Goal: Task Accomplishment & Management: Use online tool/utility

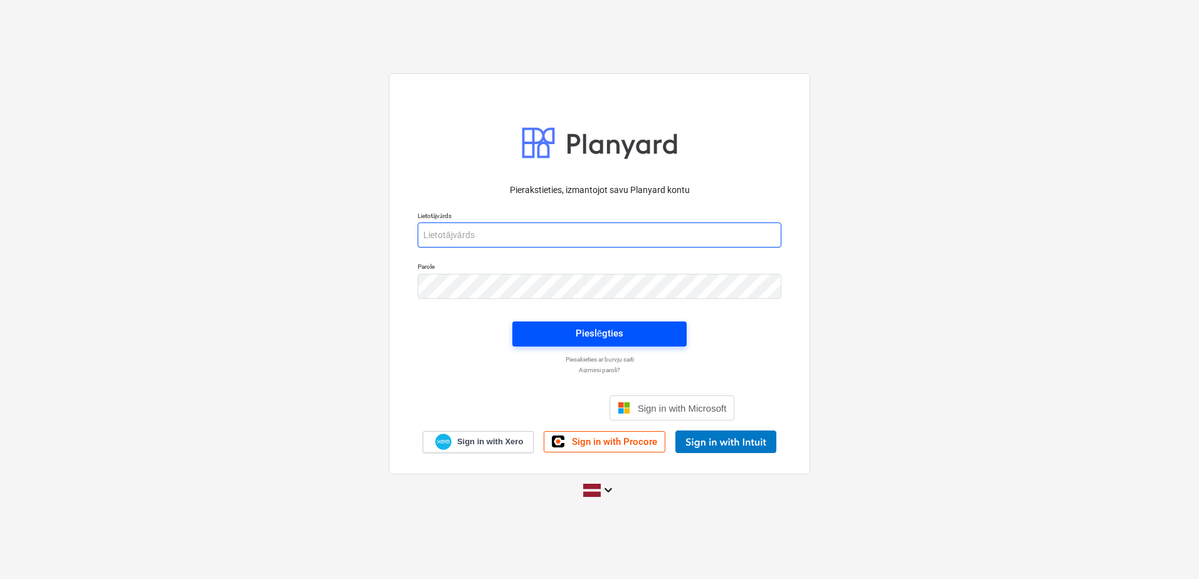
type input "[PERSON_NAME][EMAIL_ADDRESS][PERSON_NAME][DOMAIN_NAME]"
click at [594, 333] on div "Pieslēgties" at bounding box center [600, 333] width 48 height 16
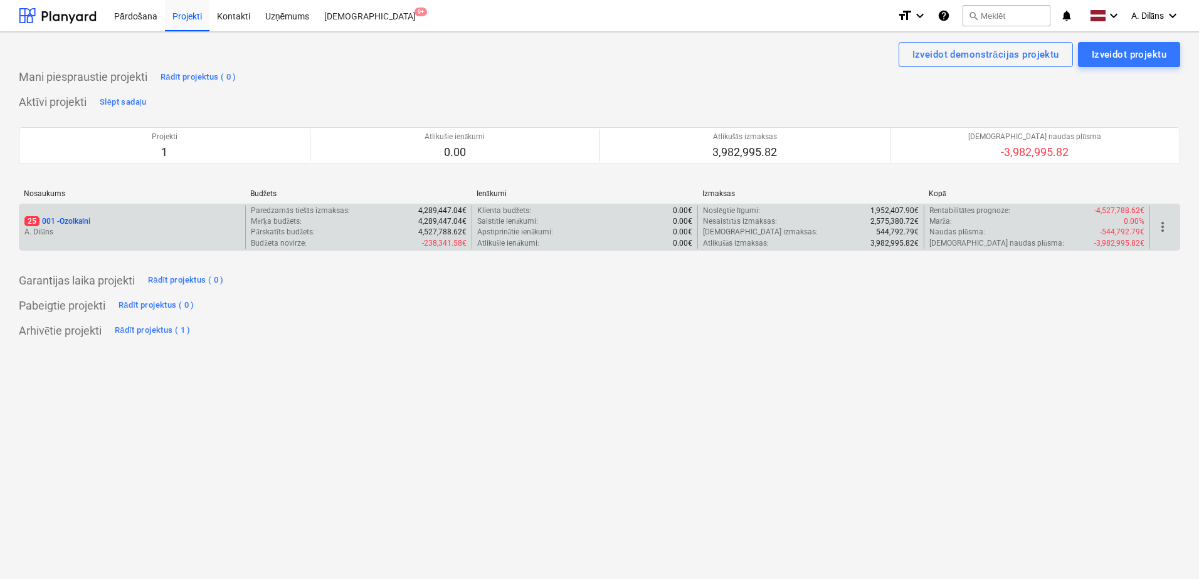
click at [115, 240] on div "25 001 - Ozolkalni A. Dilāns" at bounding box center [132, 227] width 226 height 43
click at [118, 228] on p "A. Dilāns" at bounding box center [132, 232] width 216 height 11
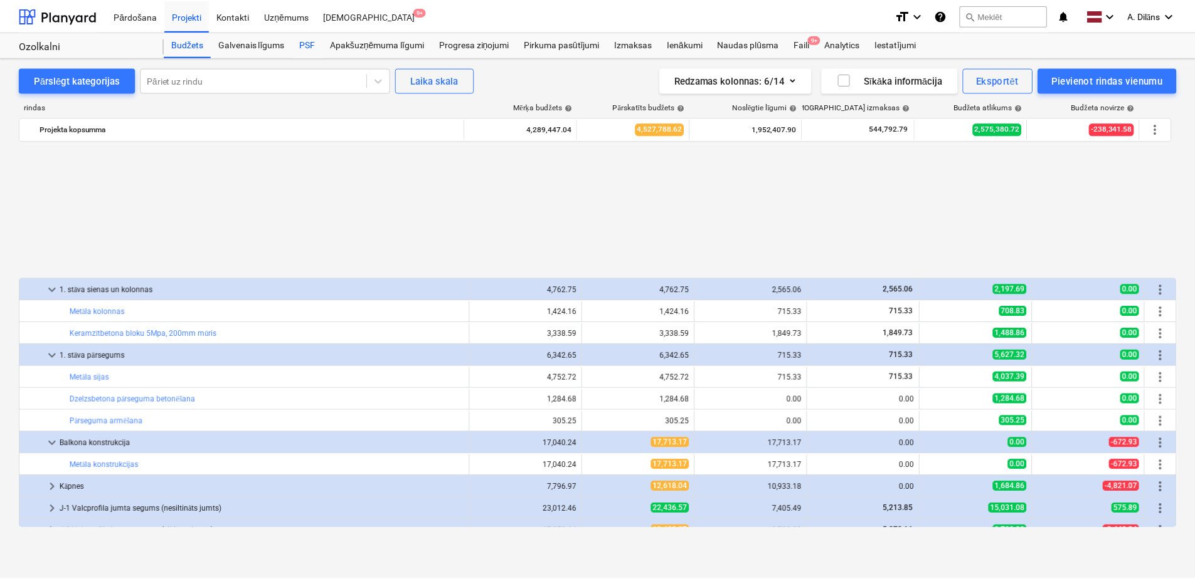
scroll to position [587, 0]
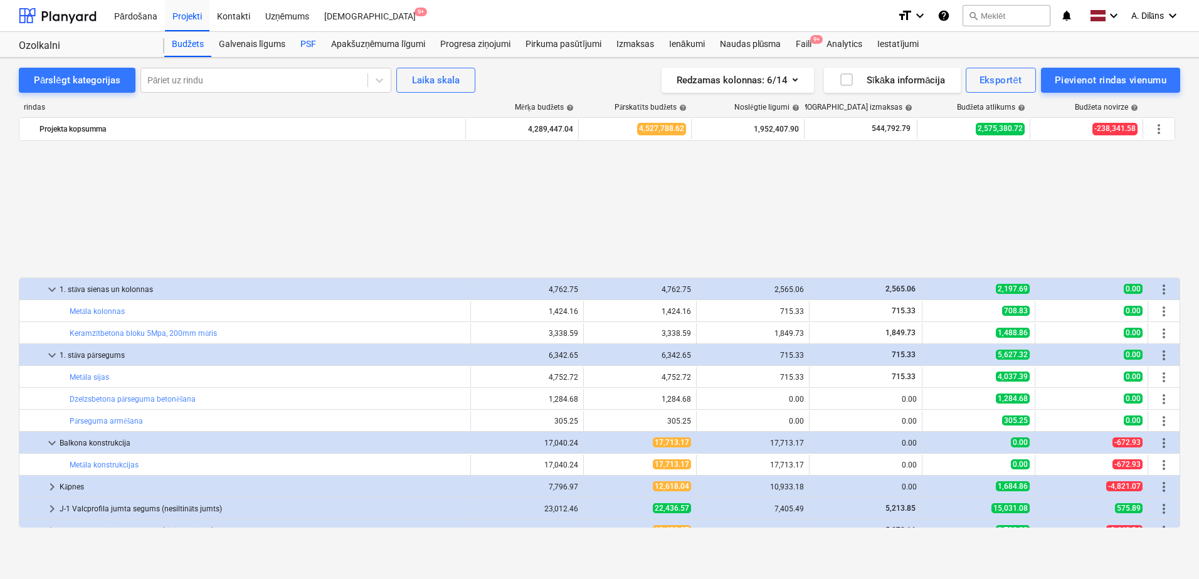
click at [301, 48] on div "PSF" at bounding box center [308, 44] width 31 height 25
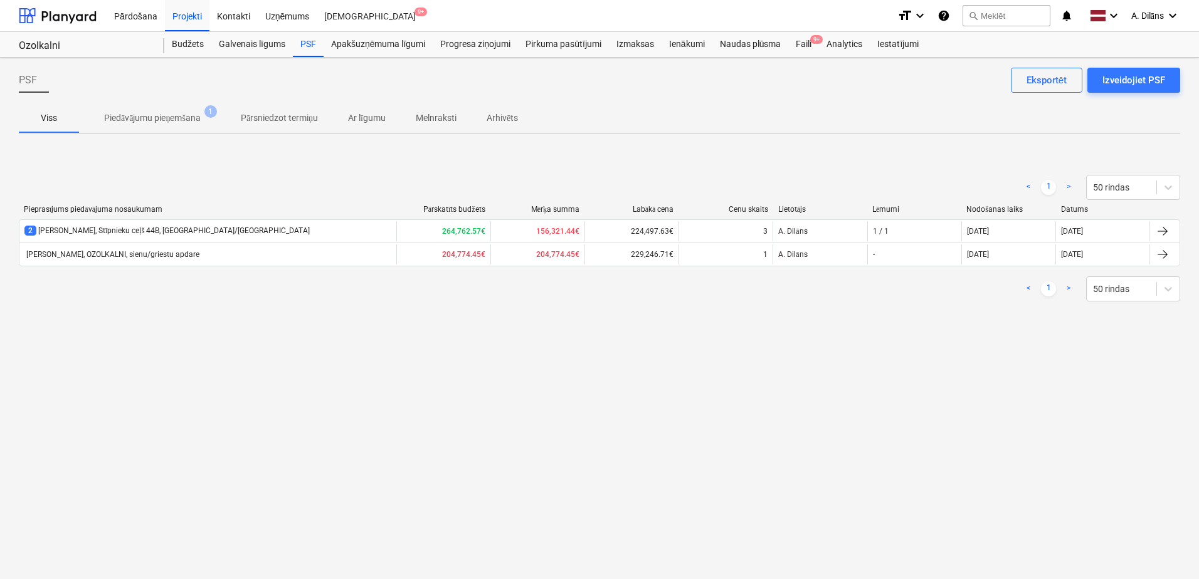
click at [169, 255] on div "[PERSON_NAME], OZOLKALNI, sienu/griestu apdare" at bounding box center [111, 254] width 175 height 9
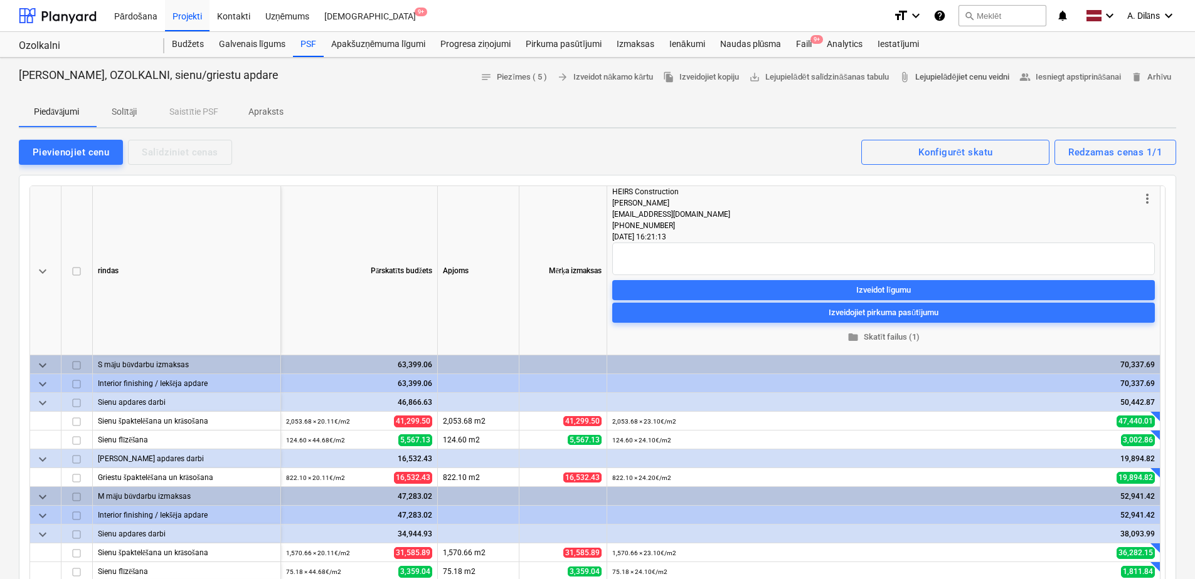
click at [943, 79] on span "attach_file Lejupielādējiet cenu veidni" at bounding box center [954, 77] width 110 height 14
click at [100, 153] on div "Pievienojiet cenu" at bounding box center [71, 152] width 77 height 16
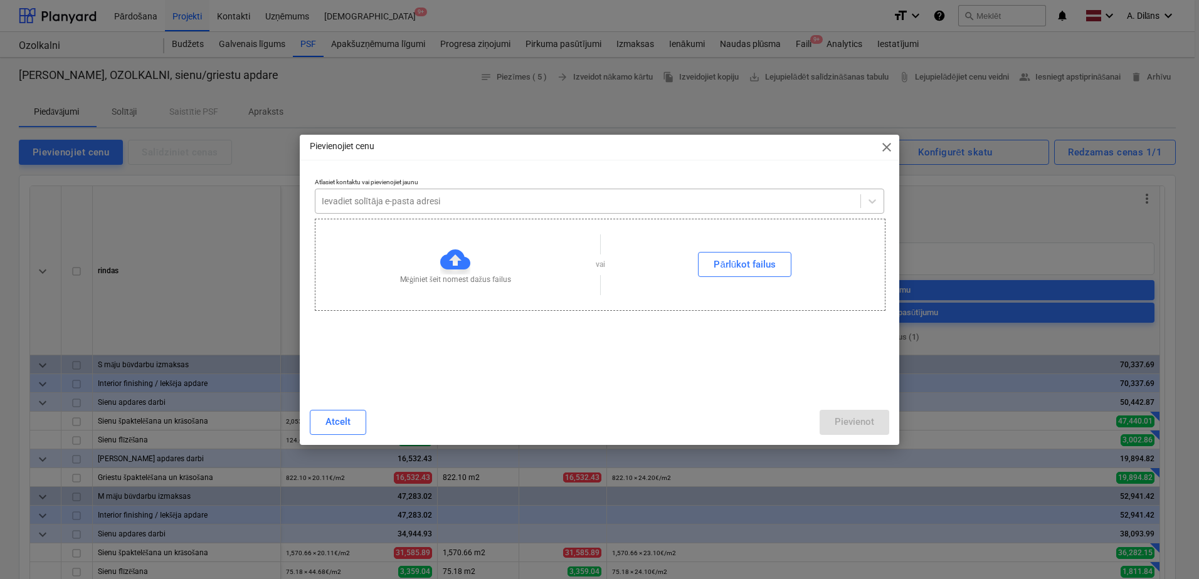
click at [448, 200] on div at bounding box center [588, 201] width 532 height 13
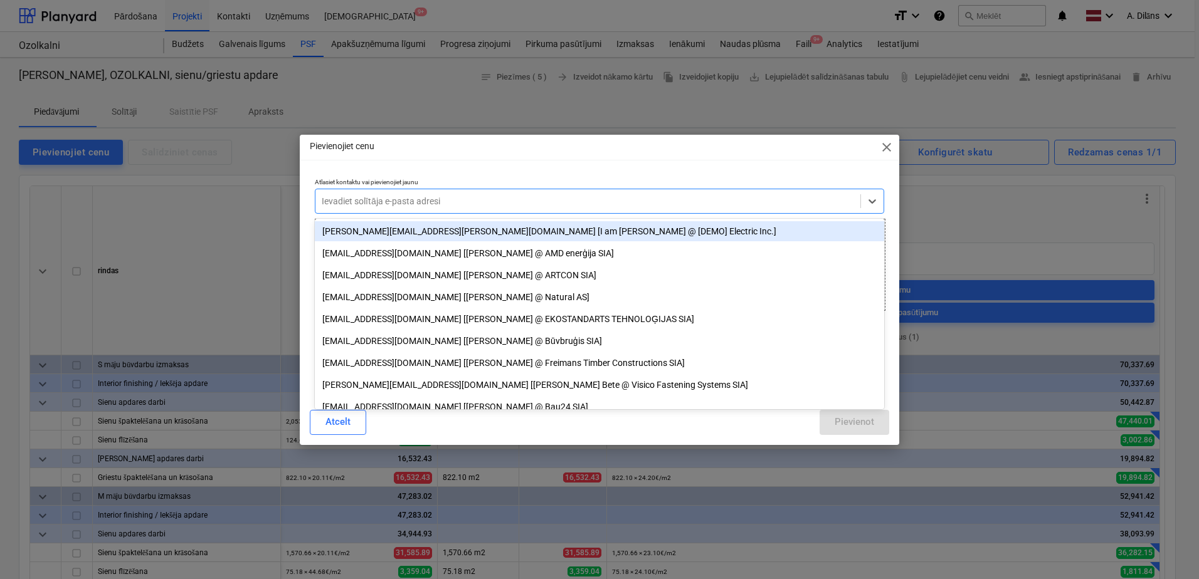
type input "o"
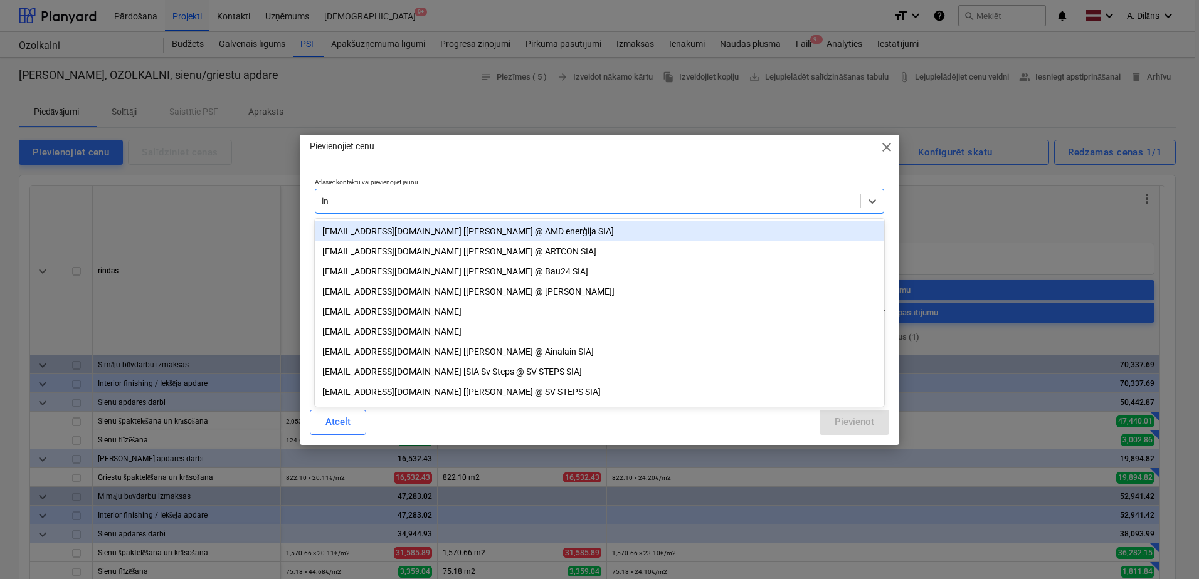
type input "i"
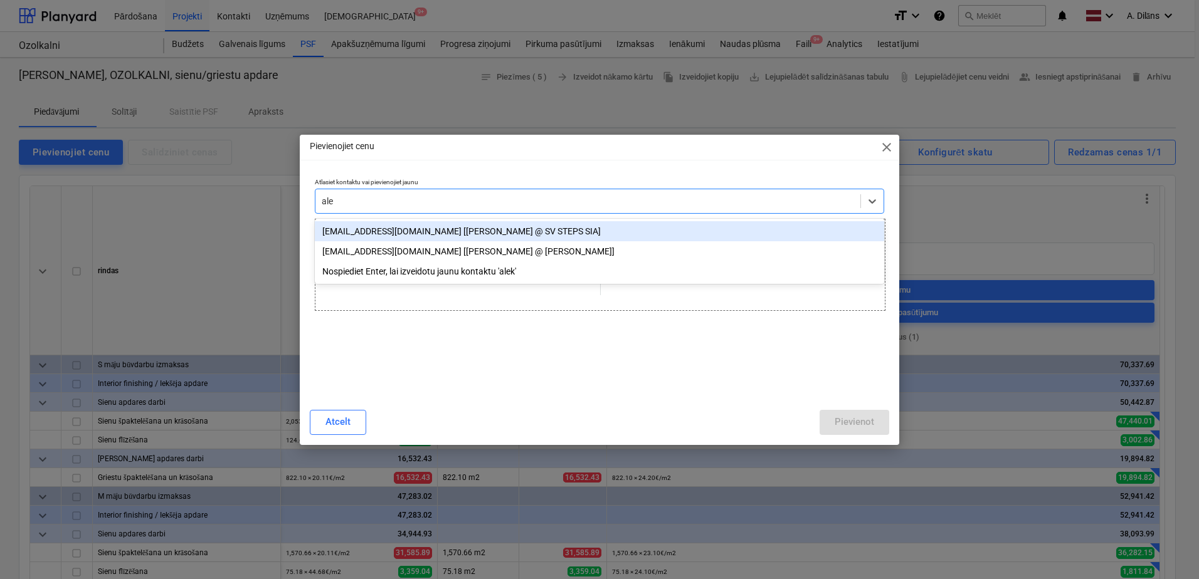
type input "alek"
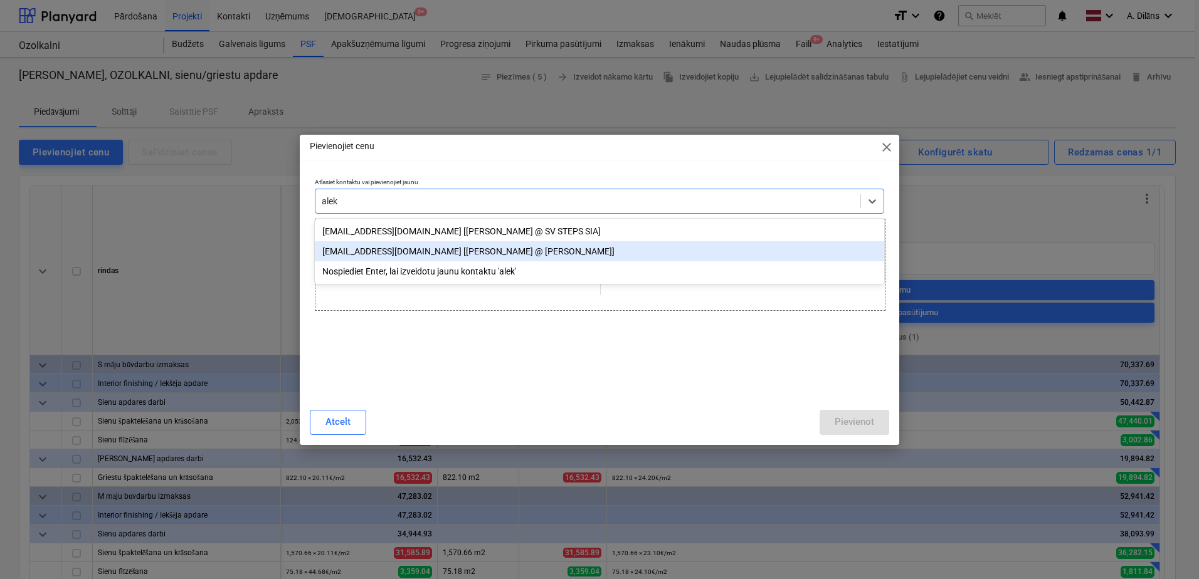
click at [403, 253] on div "[EMAIL_ADDRESS][DOMAIN_NAME] [[PERSON_NAME] @ [PERSON_NAME]]" at bounding box center [599, 251] width 569 height 20
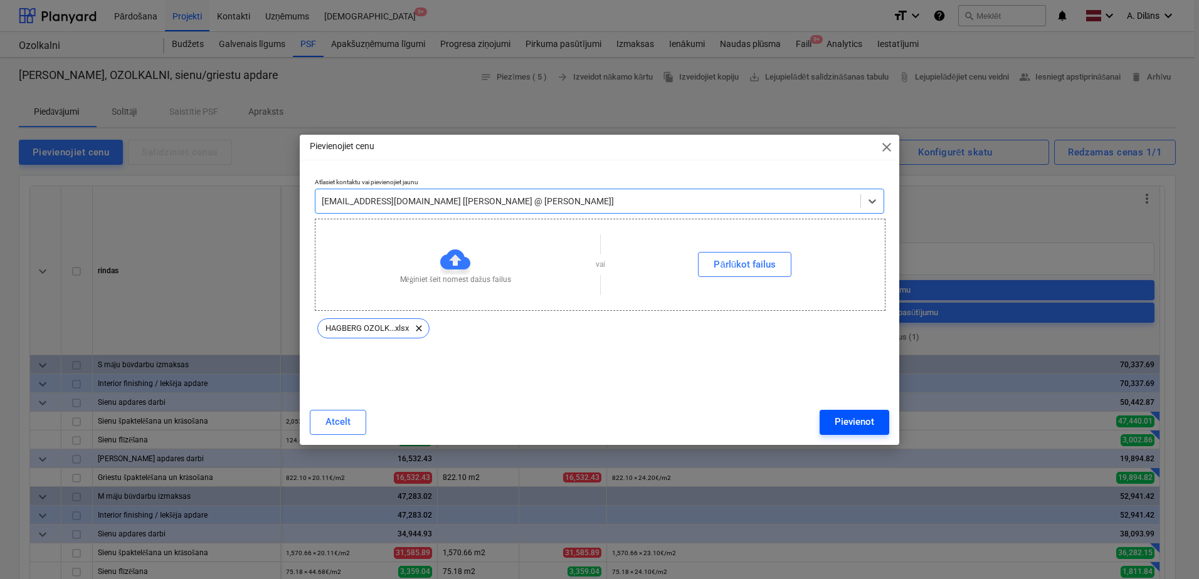
click at [853, 419] on div "Pievienot" at bounding box center [855, 422] width 40 height 16
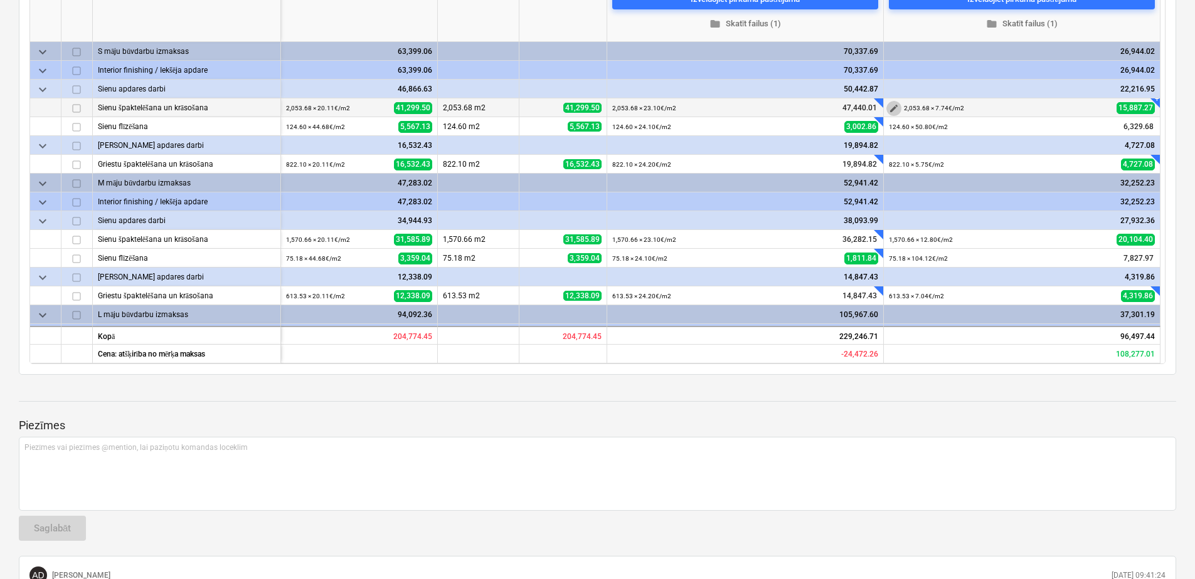
click at [894, 108] on span "edit" at bounding box center [894, 108] width 10 height 10
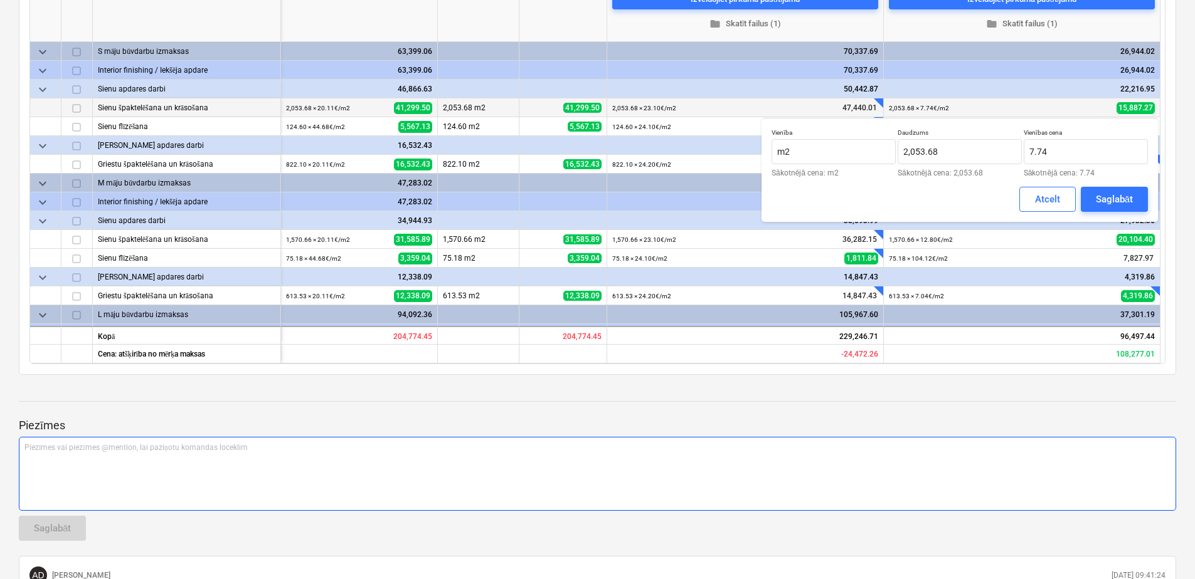
click at [938, 491] on div "Piezīmes vai piezīmes @mention, lai paziņotu komandas loceklim ﻿" at bounding box center [597, 474] width 1157 height 74
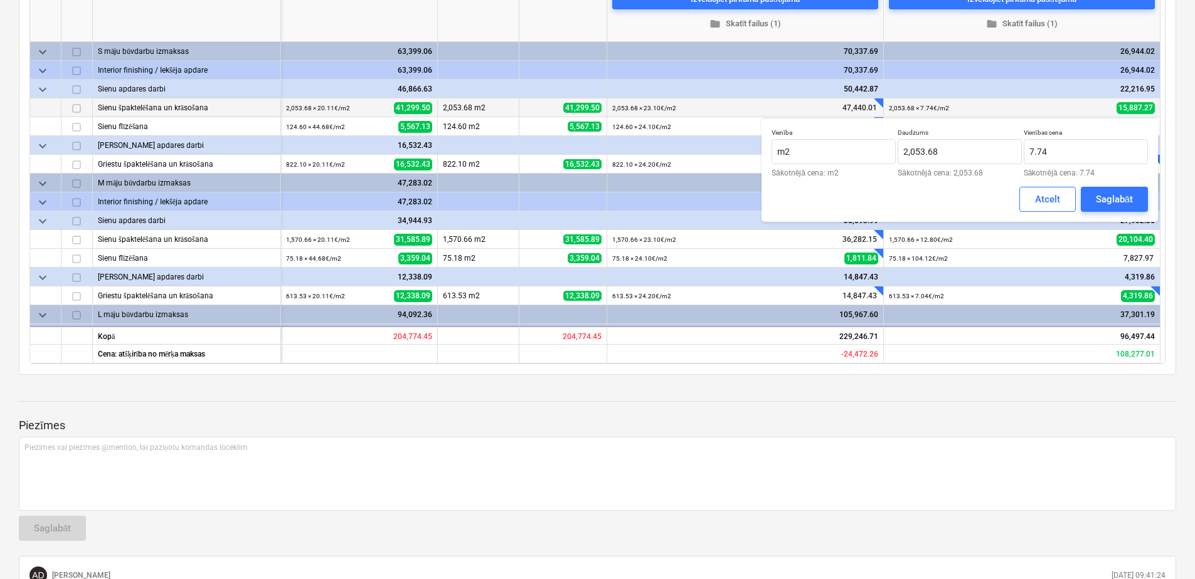
click at [885, 415] on div at bounding box center [597, 413] width 1157 height 10
drag, startPoint x: 779, startPoint y: 548, endPoint x: 881, endPoint y: 542, distance: 102.4
click at [881, 542] on div at bounding box center [597, 546] width 1157 height 10
drag, startPoint x: 922, startPoint y: 300, endPoint x: 1009, endPoint y: 308, distance: 87.5
click at [954, 422] on p "Piezīmes" at bounding box center [597, 425] width 1157 height 15
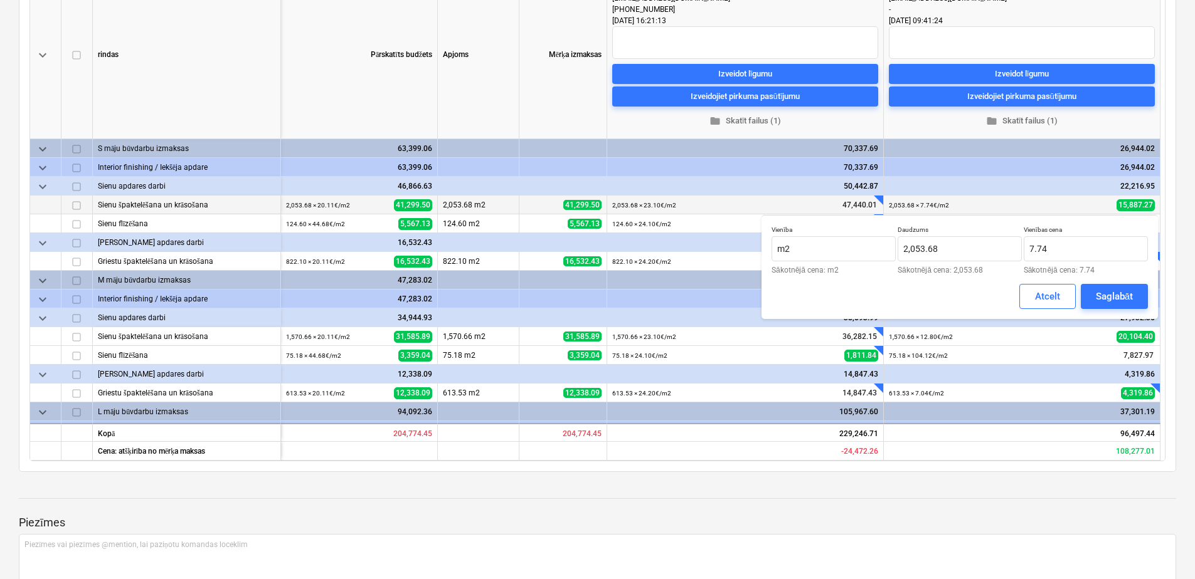
scroll to position [251, 0]
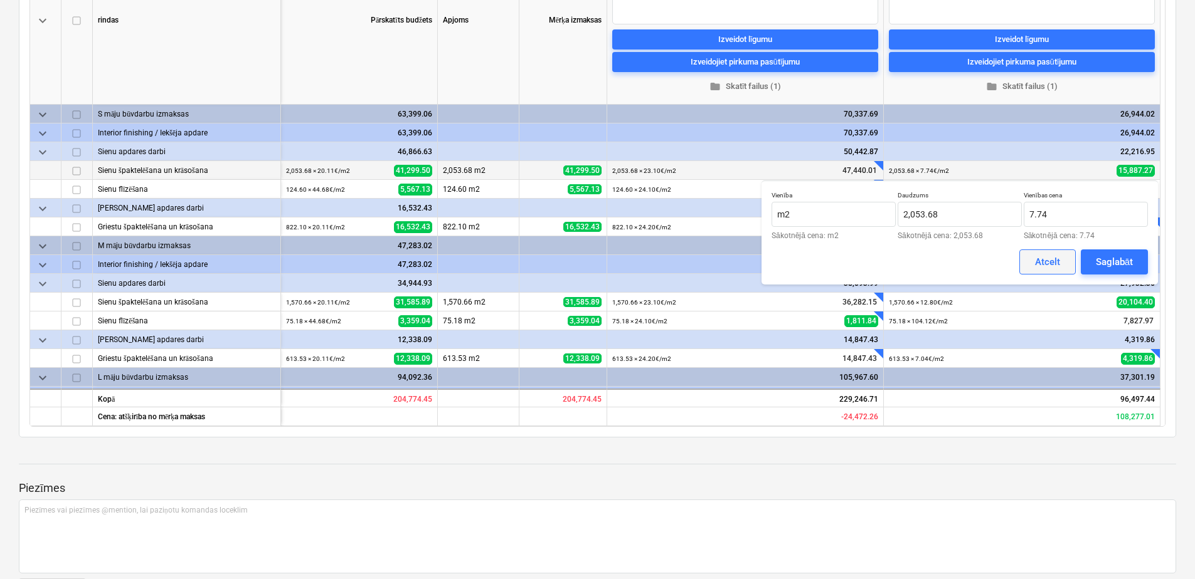
click at [1038, 258] on div "Atcelt" at bounding box center [1047, 262] width 25 height 16
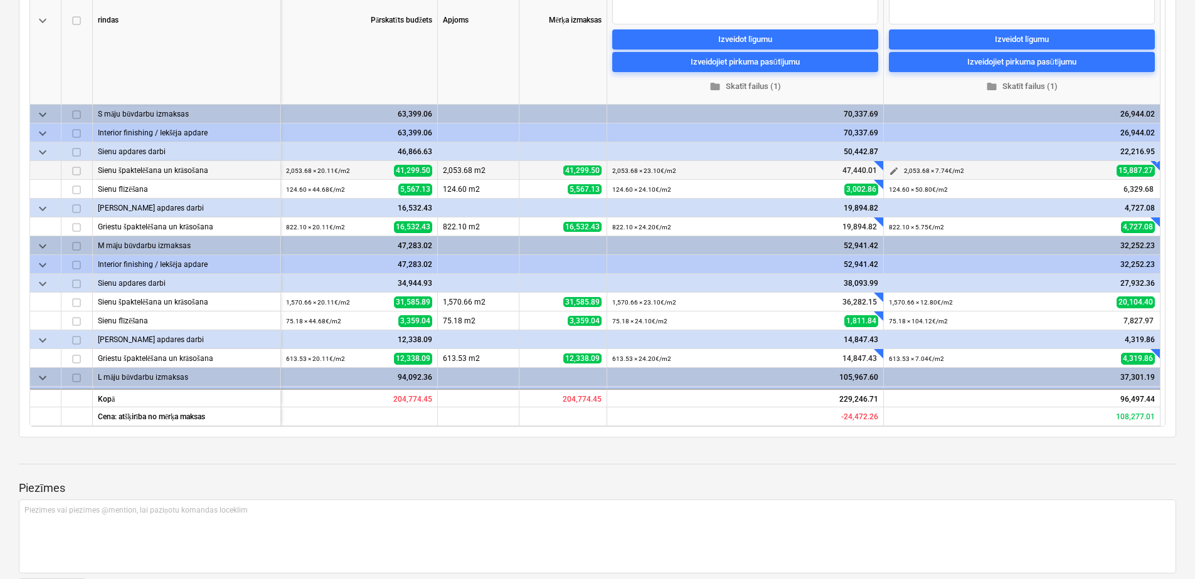
click at [893, 173] on span "edit" at bounding box center [894, 171] width 10 height 10
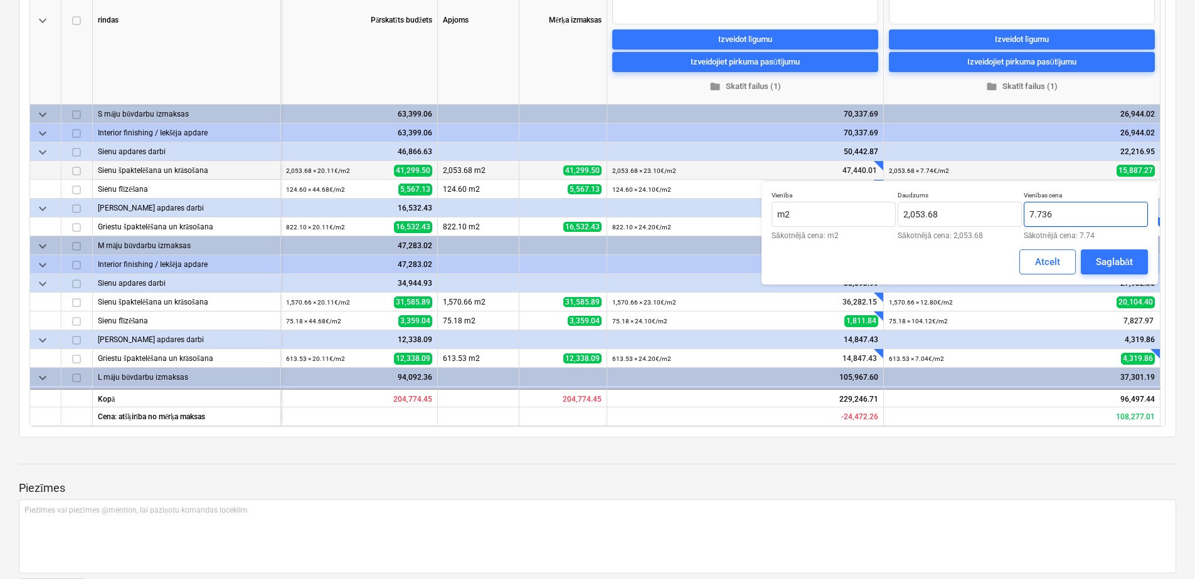
click at [1073, 211] on input "7.736" at bounding box center [1085, 214] width 124 height 25
type input "7"
click at [1037, 214] on input "386788" at bounding box center [1085, 214] width 124 height 25
type input "38.6788"
type input "2053.68"
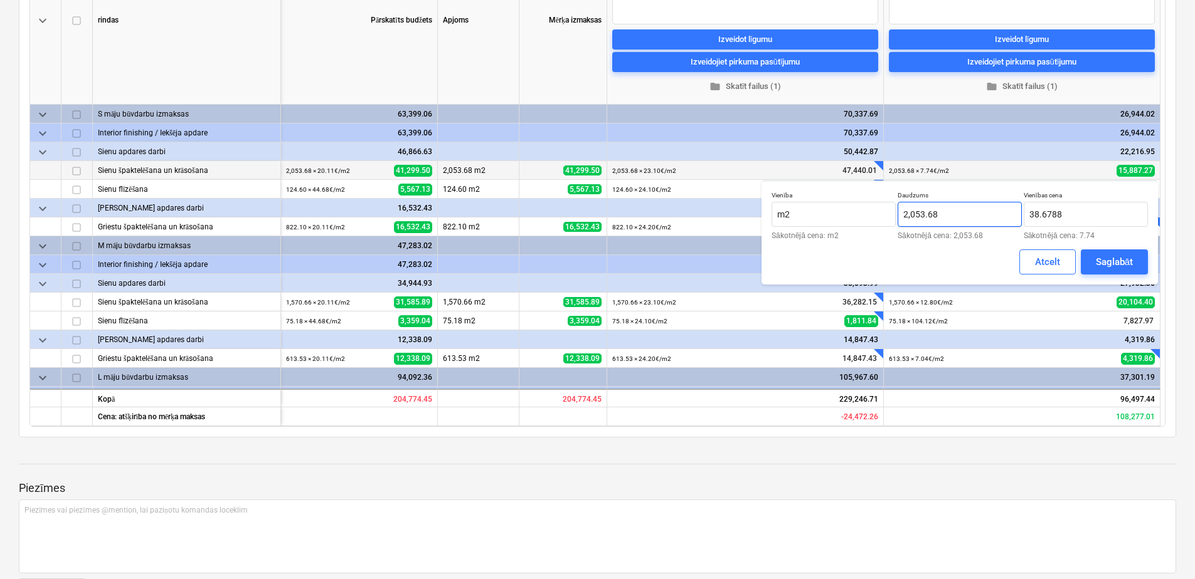
type input "38.68"
click at [988, 218] on input "2053.68" at bounding box center [959, 214] width 124 height 25
type input "2,053.68"
click at [1121, 260] on div "Saglabāt" at bounding box center [1113, 262] width 37 height 16
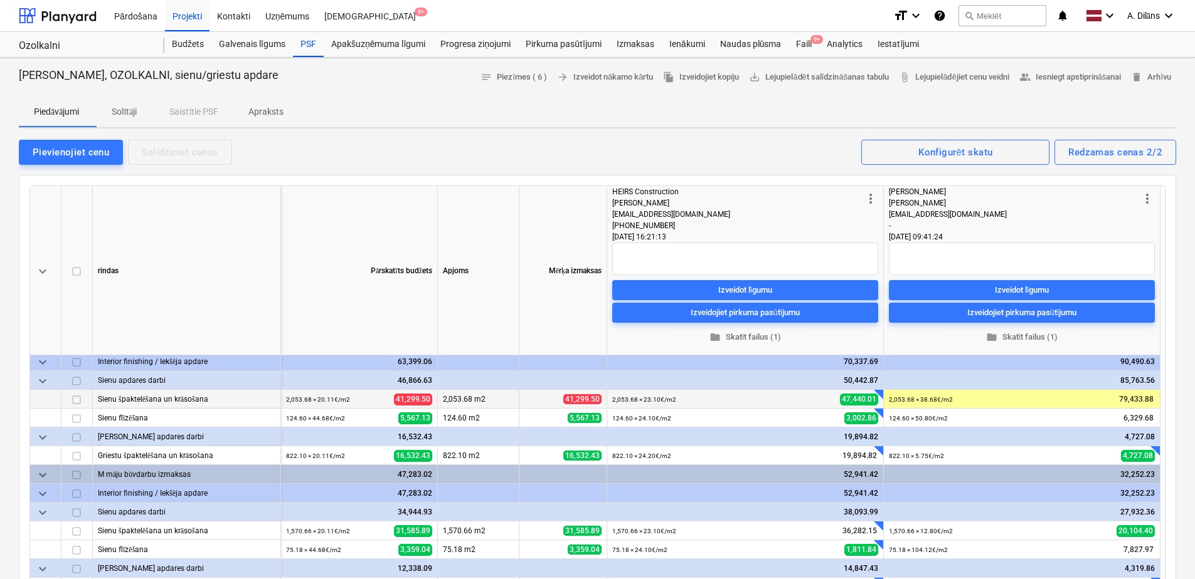
scroll to position [0, 0]
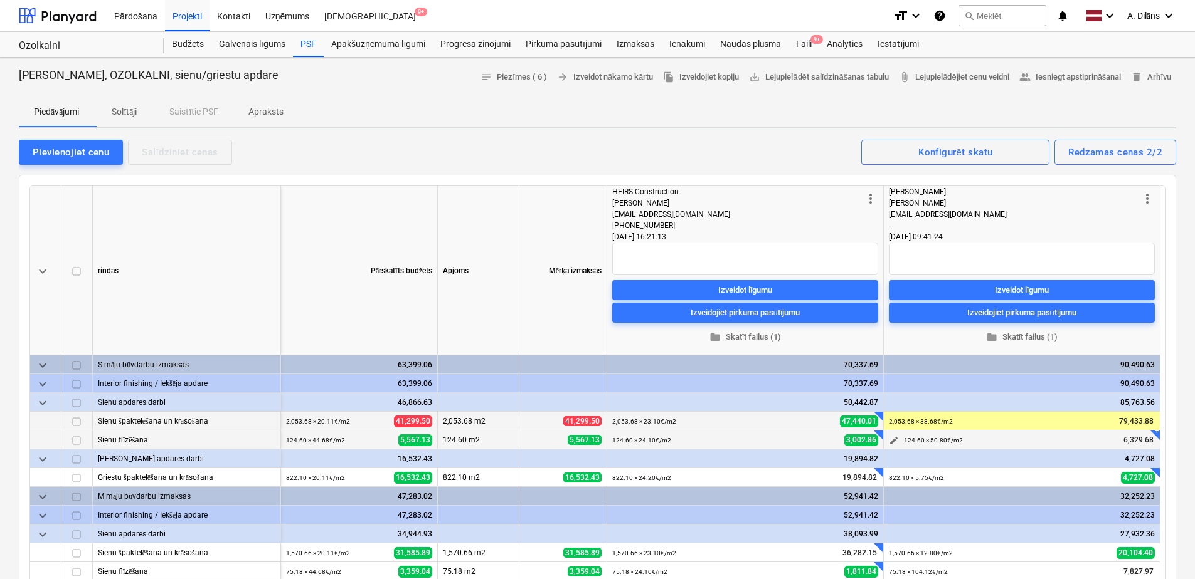
click at [894, 443] on span "edit" at bounding box center [894, 441] width 10 height 10
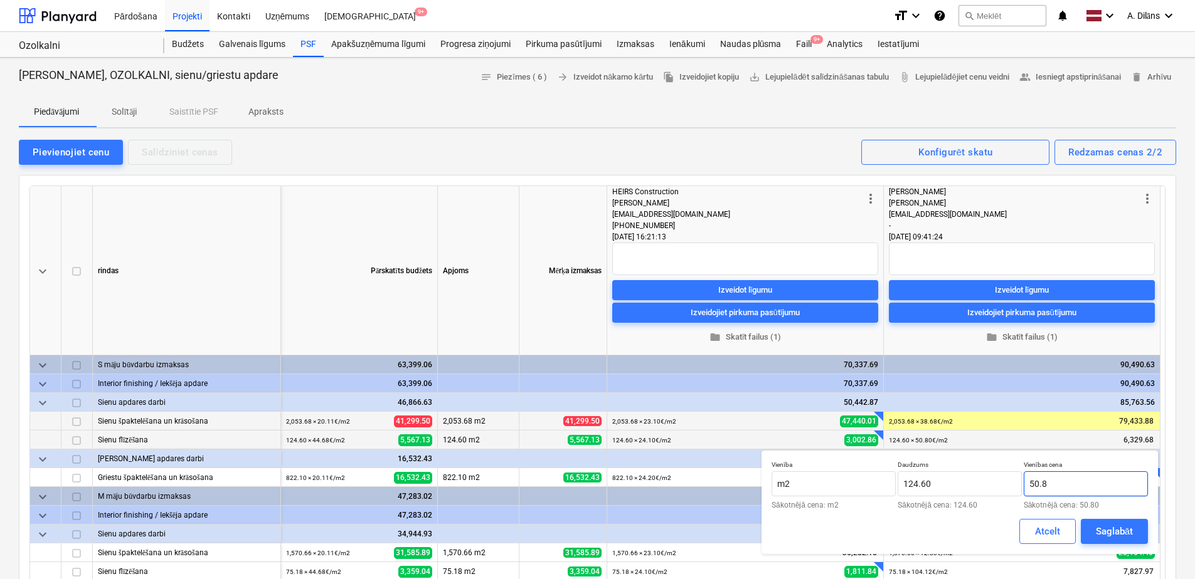
click at [1066, 479] on input "50.8" at bounding box center [1085, 484] width 124 height 25
type input "5"
type input "189.28"
click at [1111, 528] on div "Saglabāt" at bounding box center [1113, 532] width 37 height 16
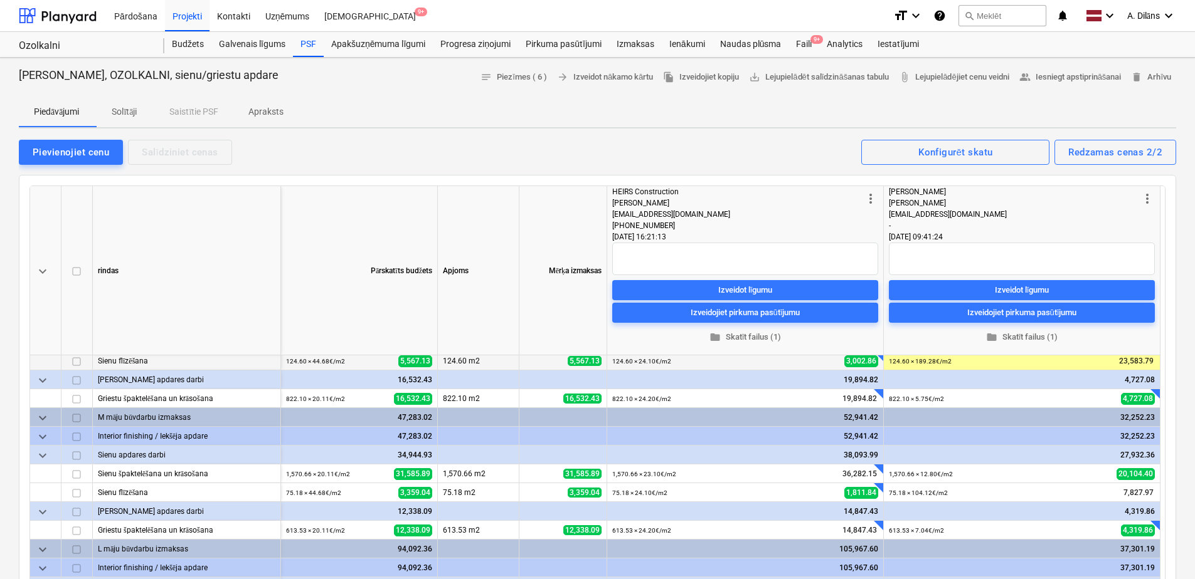
scroll to position [48, 0]
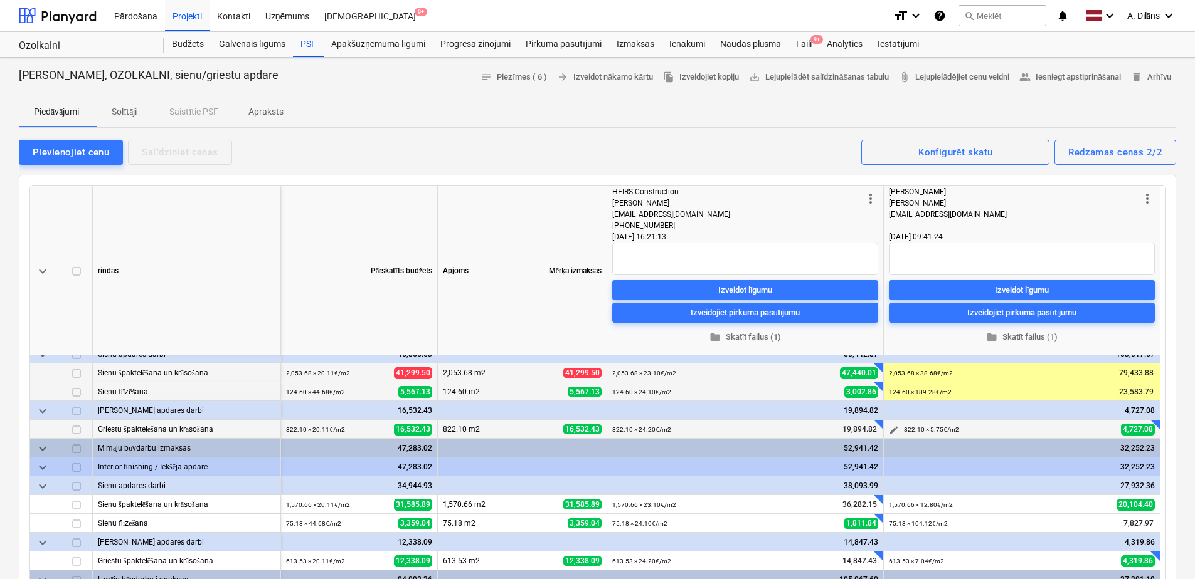
click at [893, 430] on span "edit" at bounding box center [894, 430] width 10 height 10
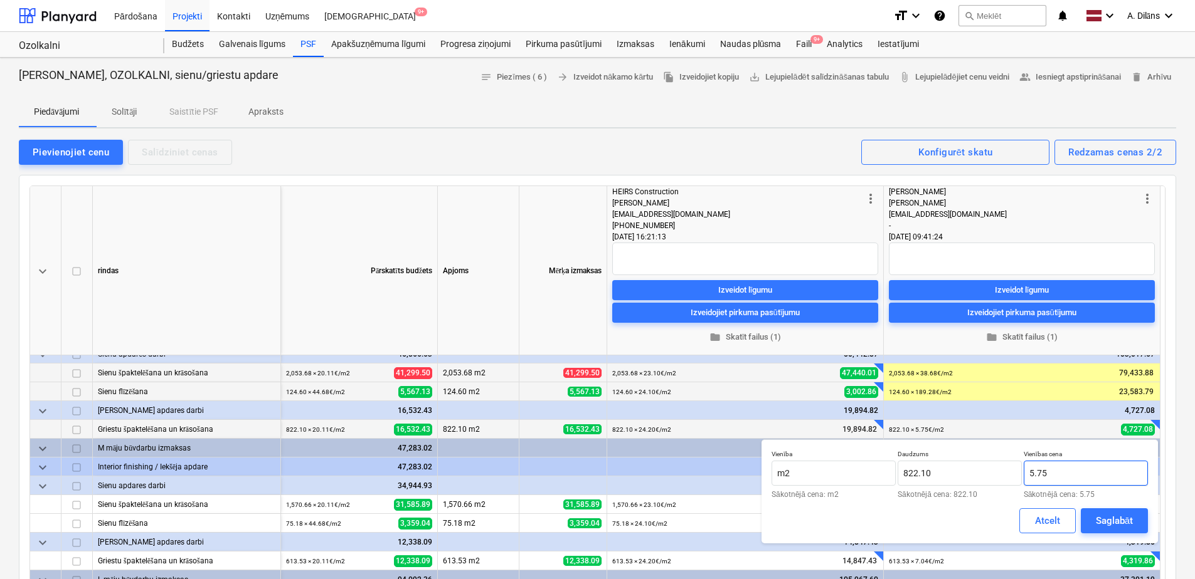
click at [1065, 467] on input "5.75" at bounding box center [1085, 473] width 124 height 25
type input "5"
type input "38.50"
click at [1109, 517] on div "Saglabāt" at bounding box center [1113, 521] width 37 height 16
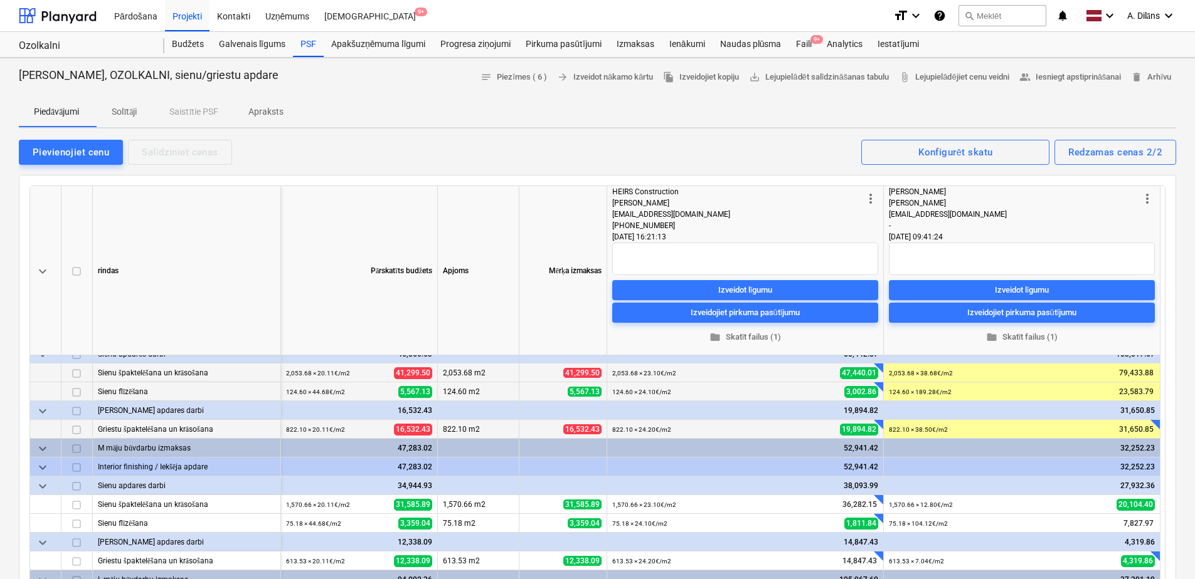
drag, startPoint x: 825, startPoint y: 114, endPoint x: 782, endPoint y: 108, distance: 43.1
drag, startPoint x: 782, startPoint y: 108, endPoint x: 761, endPoint y: 111, distance: 20.9
click at [761, 111] on div "Piedāvājumi Solītāji Saistītie PSF Apraksts" at bounding box center [597, 112] width 1157 height 30
drag, startPoint x: 643, startPoint y: 156, endPoint x: 598, endPoint y: 145, distance: 46.5
drag, startPoint x: 598, startPoint y: 145, endPoint x: 579, endPoint y: 146, distance: 18.9
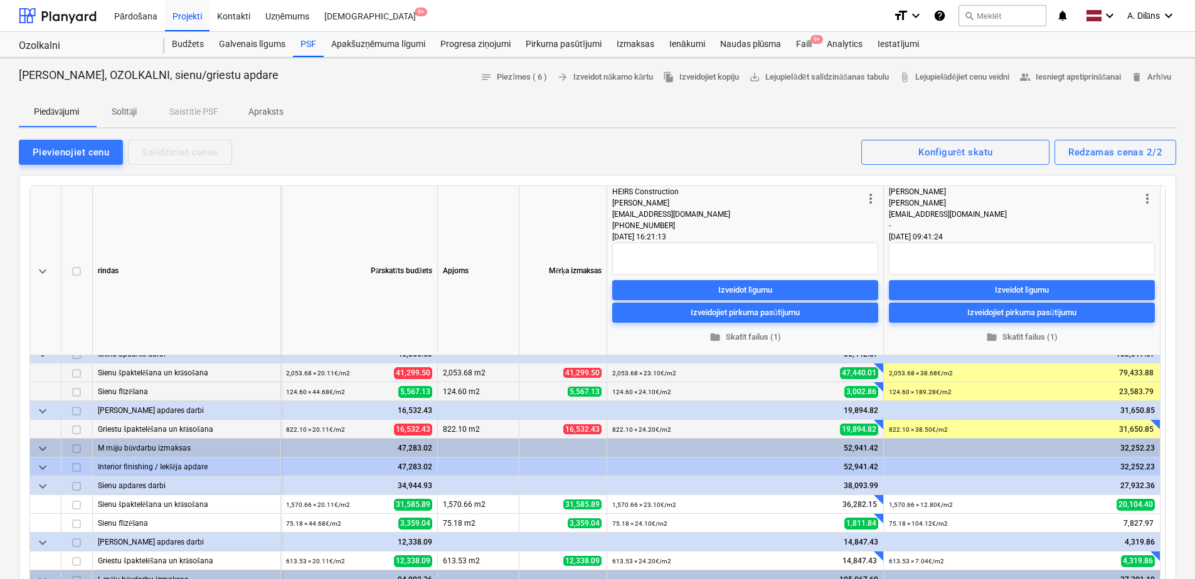
click at [579, 146] on div "Pievienojiet cenu Salīdziniet cenas Redzamas cenas 2/2 Konfigurēt skatu" at bounding box center [597, 152] width 1157 height 26
drag, startPoint x: 588, startPoint y: 142, endPoint x: 563, endPoint y: 142, distance: 25.1
click at [563, 142] on div "Pievienojiet cenu Salīdziniet cenas Redzamas cenas 2/2 Konfigurēt skatu" at bounding box center [597, 152] width 1157 height 26
drag, startPoint x: 608, startPoint y: 147, endPoint x: 602, endPoint y: 146, distance: 6.3
click at [602, 146] on div "Pievienojiet cenu Salīdziniet cenas Redzamas cenas 2/2 Konfigurēt skatu" at bounding box center [597, 152] width 1157 height 26
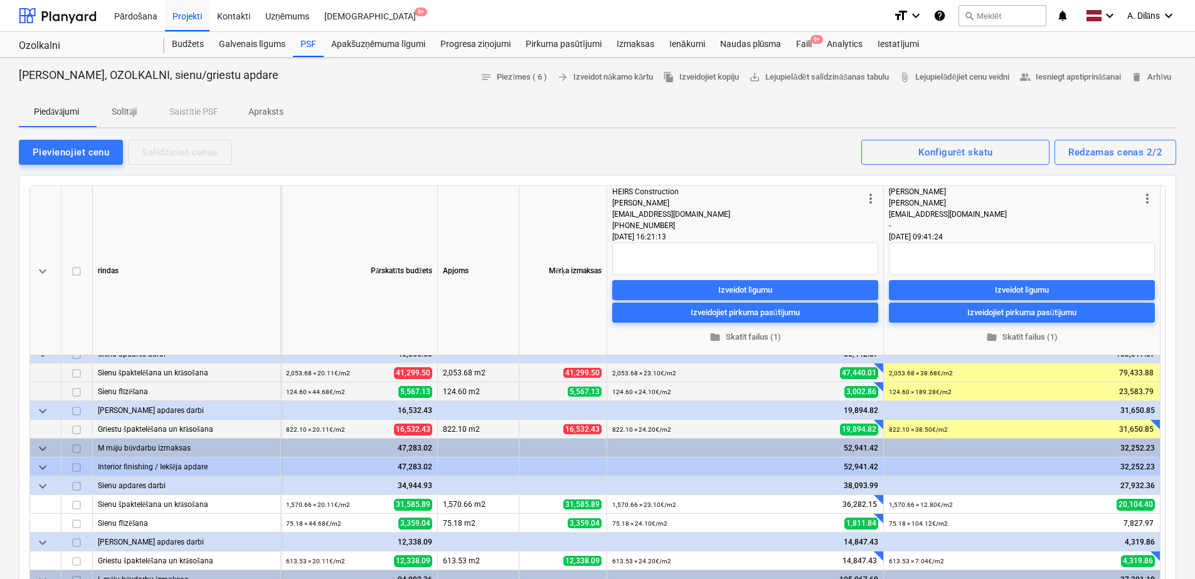
drag, startPoint x: 606, startPoint y: 146, endPoint x: 588, endPoint y: 146, distance: 18.2
click at [588, 146] on div "Pievienojiet cenu Salīdziniet cenas Redzamas cenas 2/2 Konfigurēt skatu" at bounding box center [597, 152] width 1157 height 26
drag, startPoint x: 598, startPoint y: 131, endPoint x: 574, endPoint y: 142, distance: 26.9
drag, startPoint x: 574, startPoint y: 142, endPoint x: 560, endPoint y: 141, distance: 13.9
click at [560, 141] on div "Pievienojiet cenu Salīdziniet cenas Redzamas cenas 2/2 Konfigurēt skatu" at bounding box center [597, 152] width 1157 height 26
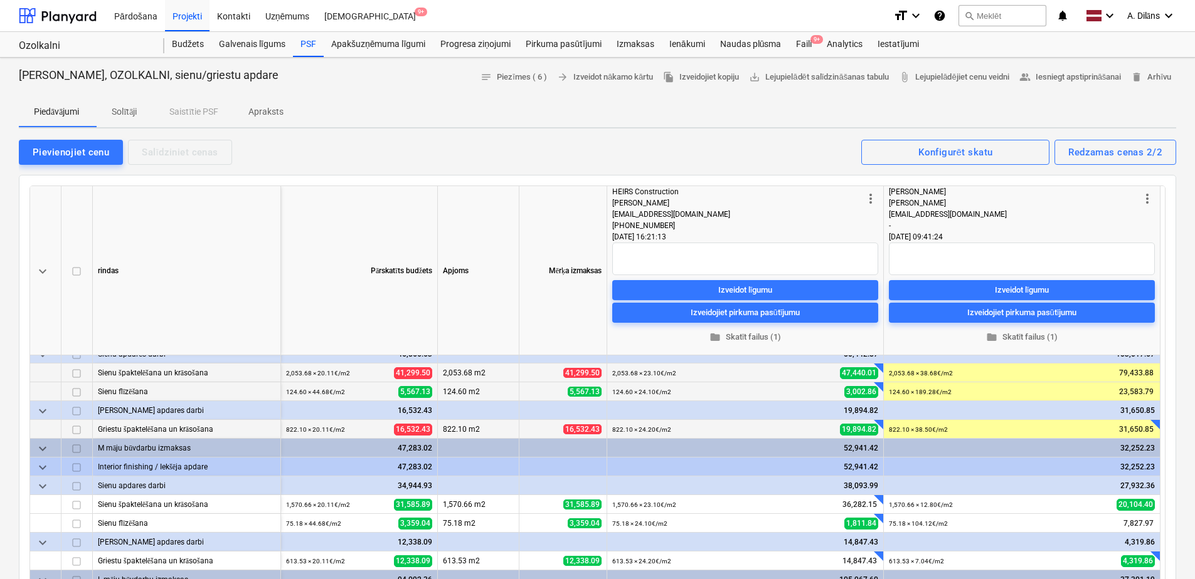
drag, startPoint x: 506, startPoint y: 148, endPoint x: 479, endPoint y: 144, distance: 27.3
click at [479, 144] on div "Pievienojiet cenu Salīdziniet cenas Redzamas cenas 2/2 Konfigurēt skatu" at bounding box center [597, 152] width 1157 height 26
drag, startPoint x: 538, startPoint y: 141, endPoint x: 517, endPoint y: 149, distance: 22.0
drag, startPoint x: 517, startPoint y: 149, endPoint x: 509, endPoint y: 149, distance: 8.2
click at [509, 149] on div "Pievienojiet cenu Salīdziniet cenas Redzamas cenas 2/2 Konfigurēt skatu" at bounding box center [597, 152] width 1157 height 26
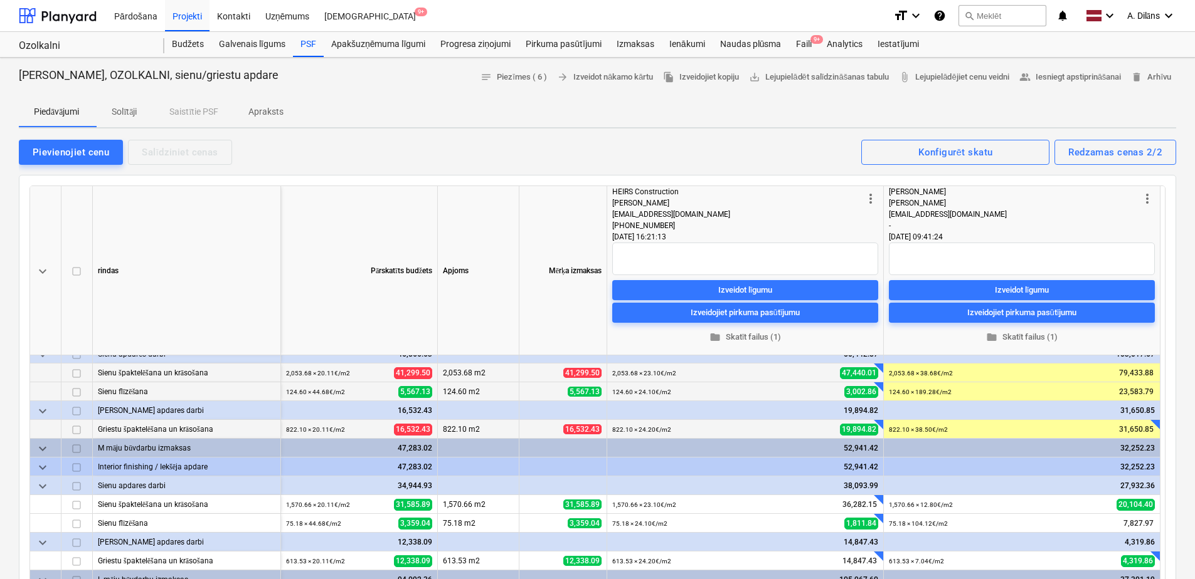
drag, startPoint x: 517, startPoint y: 157, endPoint x: 505, endPoint y: 155, distance: 12.1
click at [505, 155] on div "Pievienojiet cenu Salīdziniet cenas Redzamas cenas 2/2 Konfigurēt skatu" at bounding box center [597, 152] width 1157 height 26
drag, startPoint x: 677, startPoint y: 142, endPoint x: 592, endPoint y: 145, distance: 85.4
drag, startPoint x: 592, startPoint y: 145, endPoint x: 544, endPoint y: 147, distance: 47.7
click at [544, 147] on div "Pievienojiet cenu Salīdziniet cenas Redzamas cenas 2/2 Konfigurēt skatu" at bounding box center [597, 152] width 1157 height 26
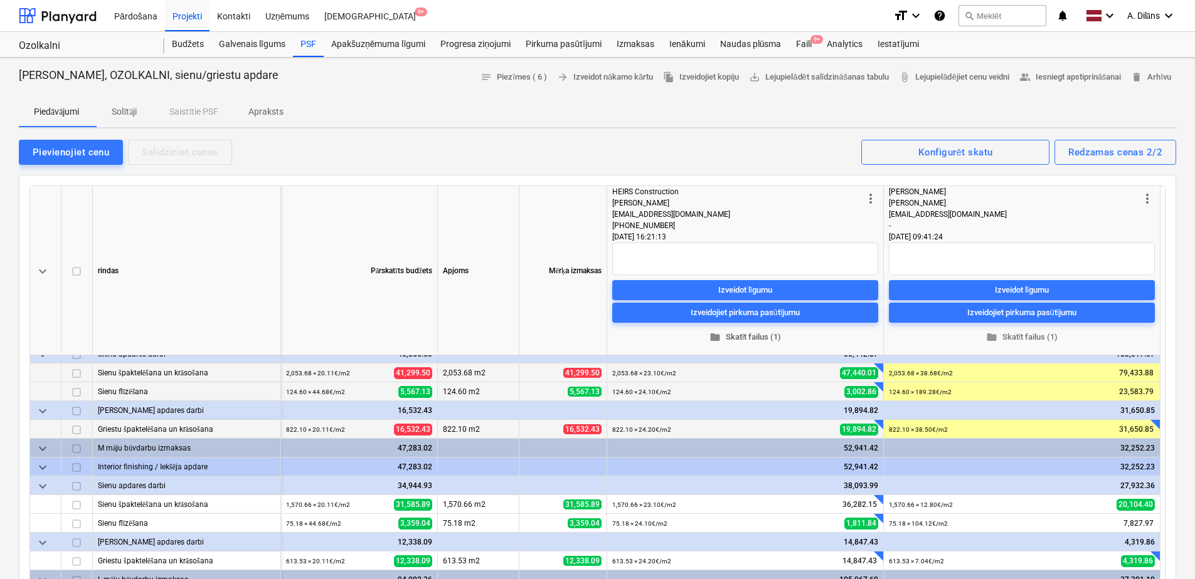
click at [766, 340] on span "folder Skatīt failus (1)" at bounding box center [745, 337] width 256 height 14
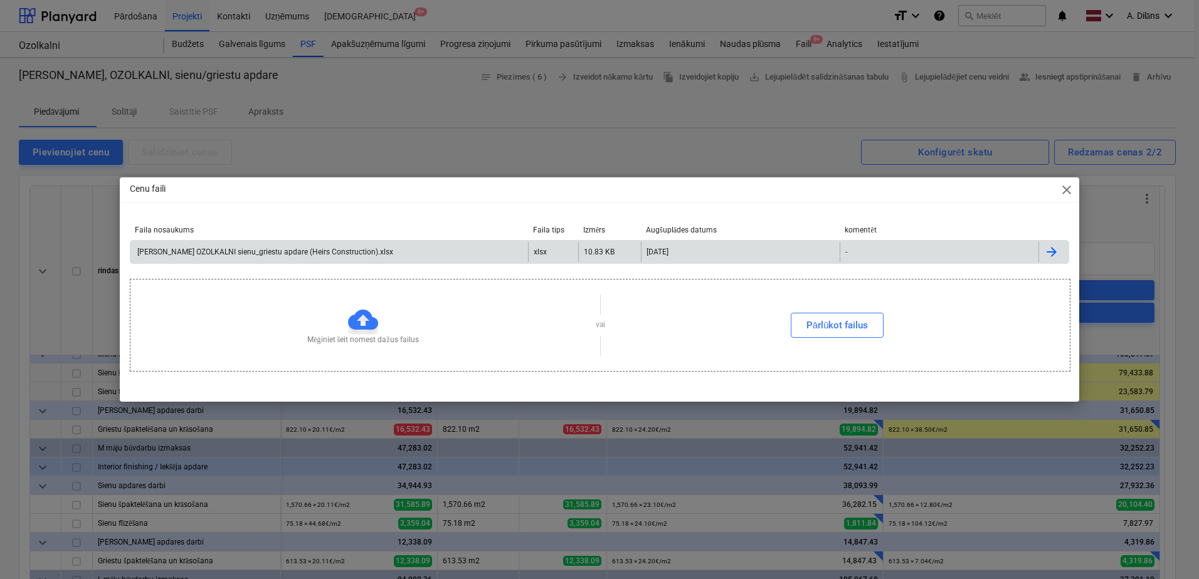
click at [399, 256] on div "[PERSON_NAME] OZOLKALNI sienu_griestu apdare (Heirs Construction).xlsx" at bounding box center [329, 252] width 398 height 20
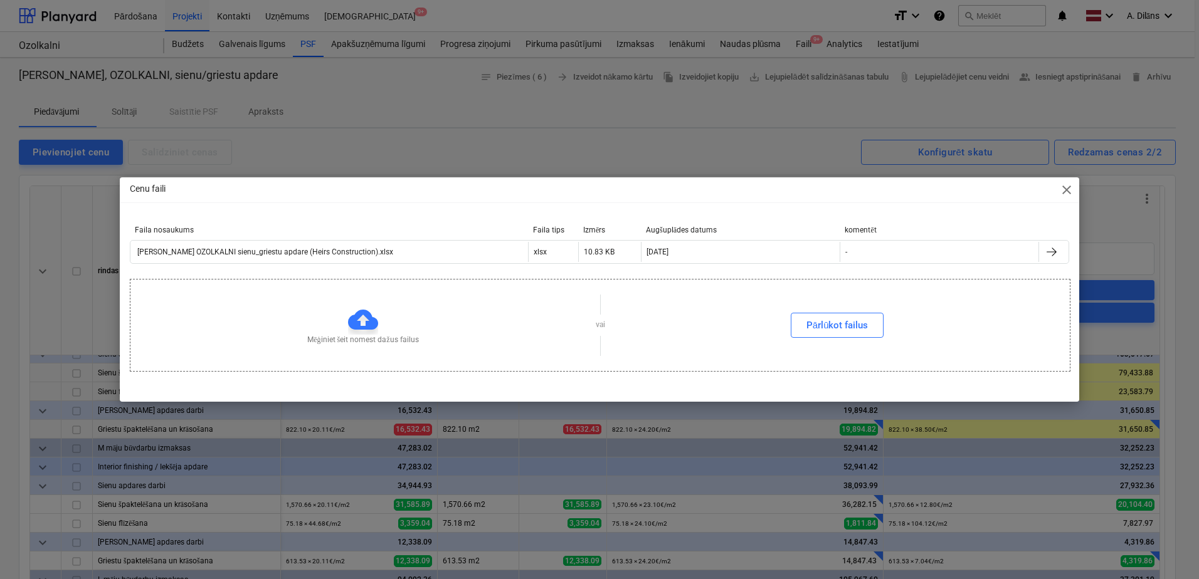
click at [491, 150] on div "Cenu faili close Faila nosaukums Faila tips Izmērs Augšuplādes datums komentēt …" at bounding box center [599, 289] width 1199 height 579
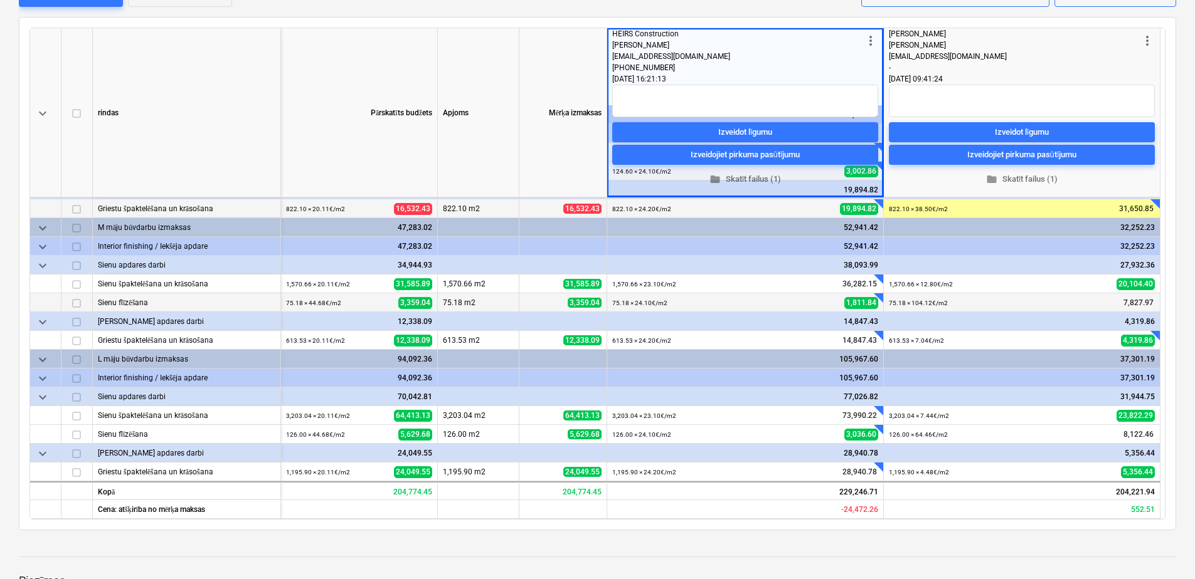
scroll to position [188, 0]
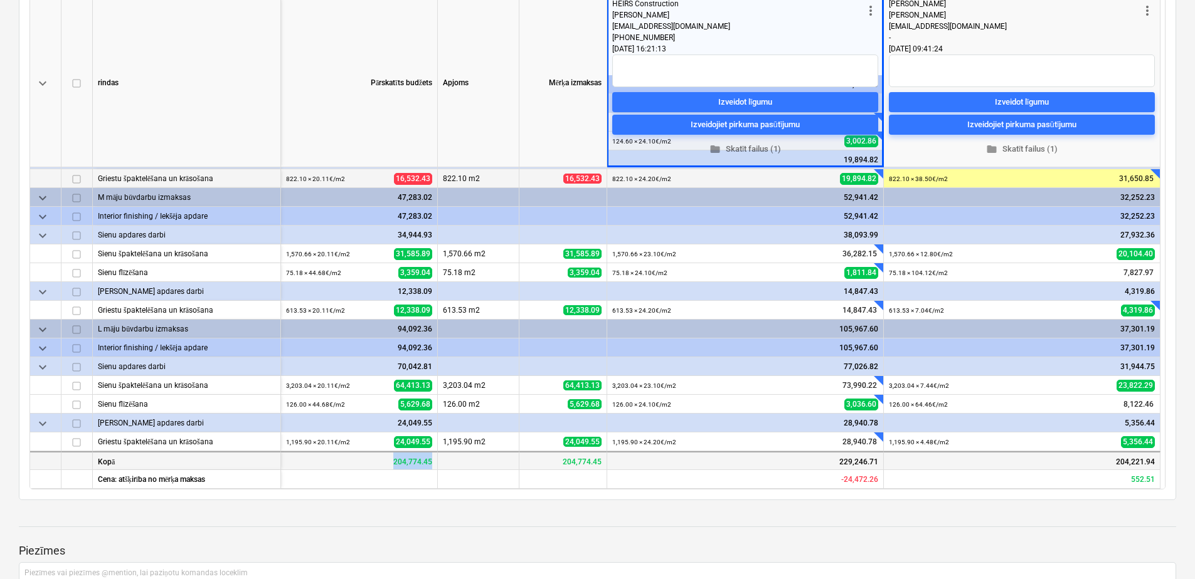
drag, startPoint x: 392, startPoint y: 462, endPoint x: 431, endPoint y: 463, distance: 39.5
click at [431, 463] on div "204,774.45" at bounding box center [359, 460] width 157 height 19
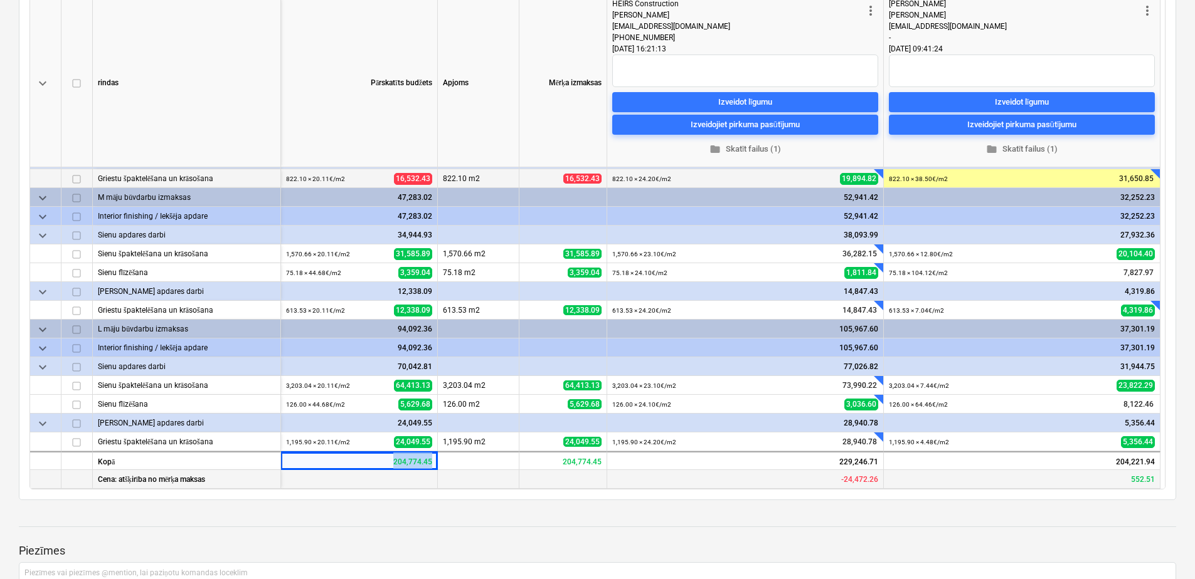
copy div "204,774.45"
